Goal: Task Accomplishment & Management: Manage account settings

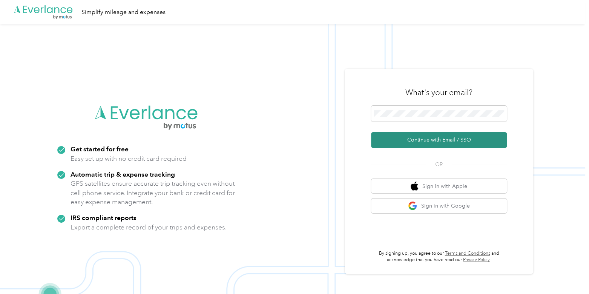
click at [420, 137] on button "Continue with Email / SSO" at bounding box center [439, 140] width 136 height 16
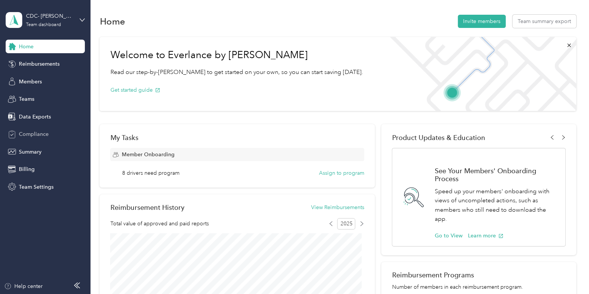
click at [35, 133] on span "Compliance" at bounding box center [34, 134] width 30 height 8
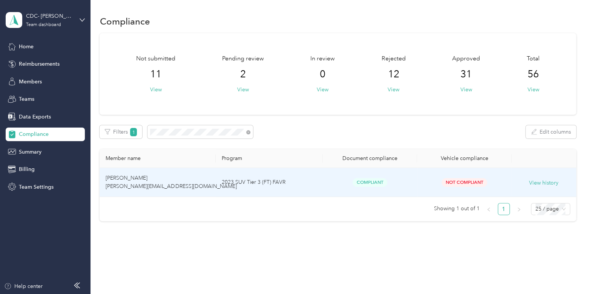
click at [202, 186] on td "[PERSON_NAME] [PERSON_NAME][EMAIL_ADDRESS][DOMAIN_NAME]" at bounding box center [158, 182] width 116 height 29
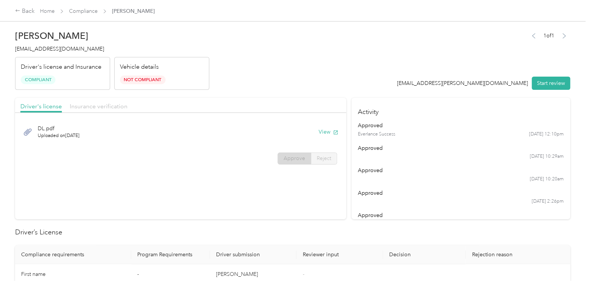
click at [102, 108] on span "Insurance verification" at bounding box center [99, 106] width 58 height 7
click at [321, 131] on button "View" at bounding box center [328, 132] width 20 height 8
click at [443, 123] on div "approved" at bounding box center [460, 125] width 205 height 8
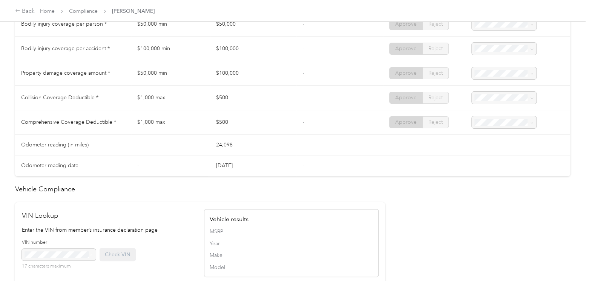
scroll to position [689, 0]
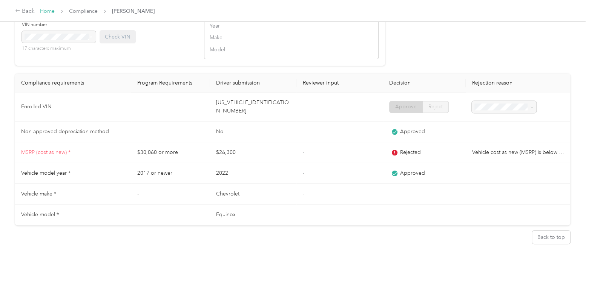
click at [50, 14] on link "Home" at bounding box center [47, 11] width 15 height 6
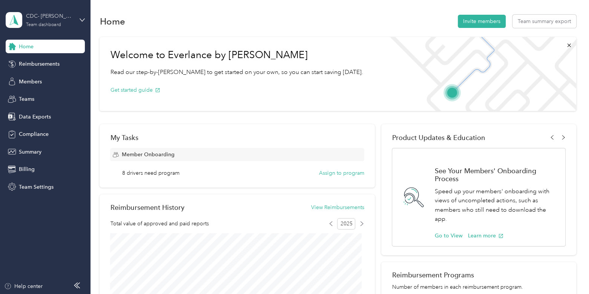
click at [54, 14] on div "CDC- [PERSON_NAME]" at bounding box center [49, 16] width 47 height 8
click at [49, 95] on div "Log out" at bounding box center [106, 96] width 191 height 13
